Goal: Task Accomplishment & Management: Manage account settings

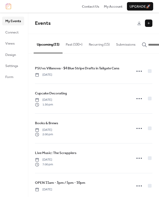
click at [94, 43] on button "Recurring (15)" at bounding box center [98, 43] width 27 height 18
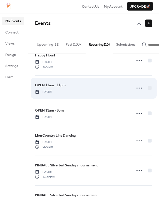
scroll to position [185, 0]
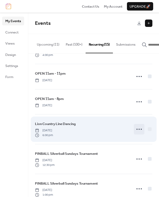
click at [138, 130] on circle at bounding box center [138, 129] width 1 height 1
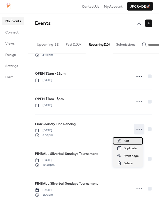
click at [126, 141] on span "Edit" at bounding box center [126, 141] width 6 height 5
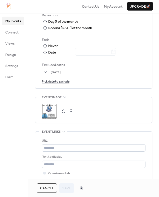
scroll to position [308, 0]
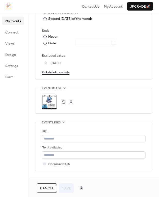
click at [70, 102] on button "button" at bounding box center [70, 102] width 7 height 7
click at [64, 103] on button "button" at bounding box center [63, 102] width 7 height 7
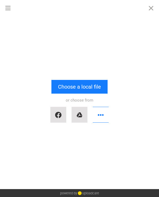
scroll to position [0, 0]
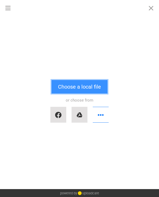
click at [69, 87] on button "Choose a local file" at bounding box center [79, 87] width 56 height 14
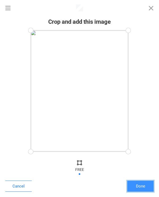
click at [137, 187] on button "Done" at bounding box center [140, 186] width 26 height 11
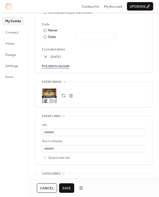
click at [67, 189] on span "Save" at bounding box center [66, 188] width 9 height 5
